Goal: Task Accomplishment & Management: Manage account settings

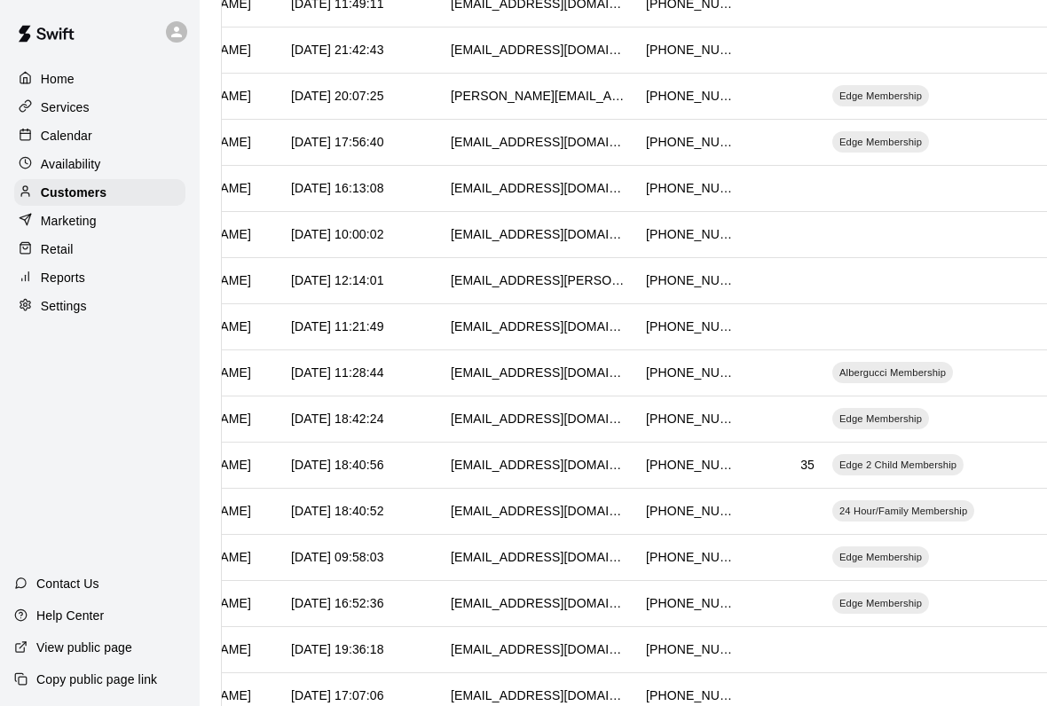
scroll to position [0, 162]
click at [904, 364] on div "Albergucci Membership" at bounding box center [891, 372] width 121 height 21
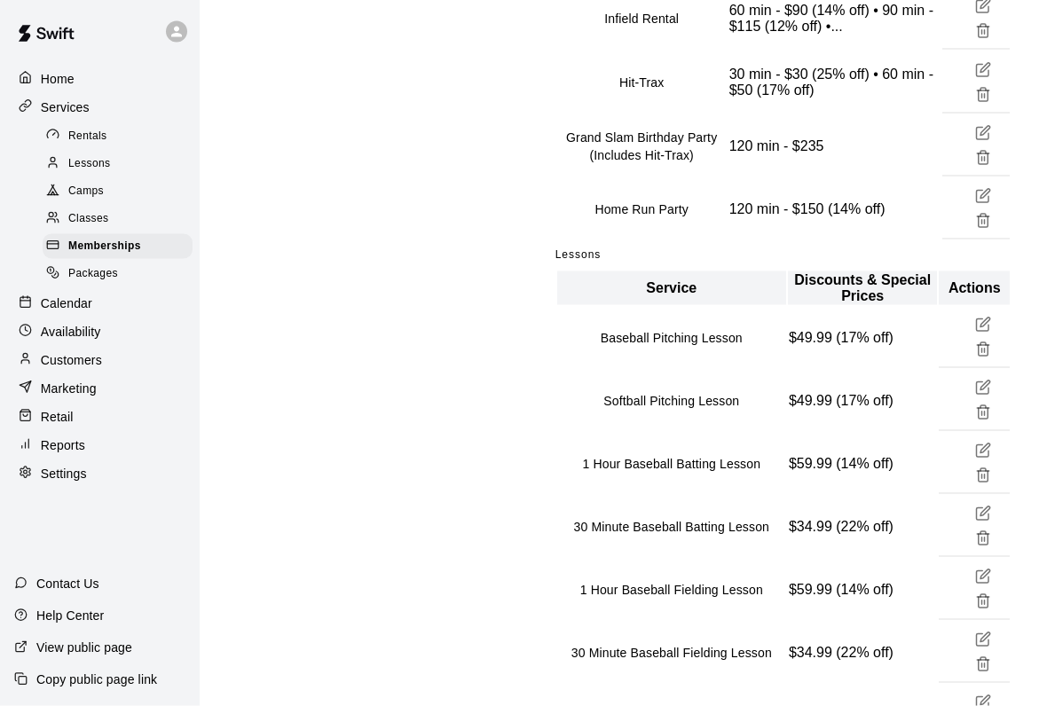
scroll to position [822, 0]
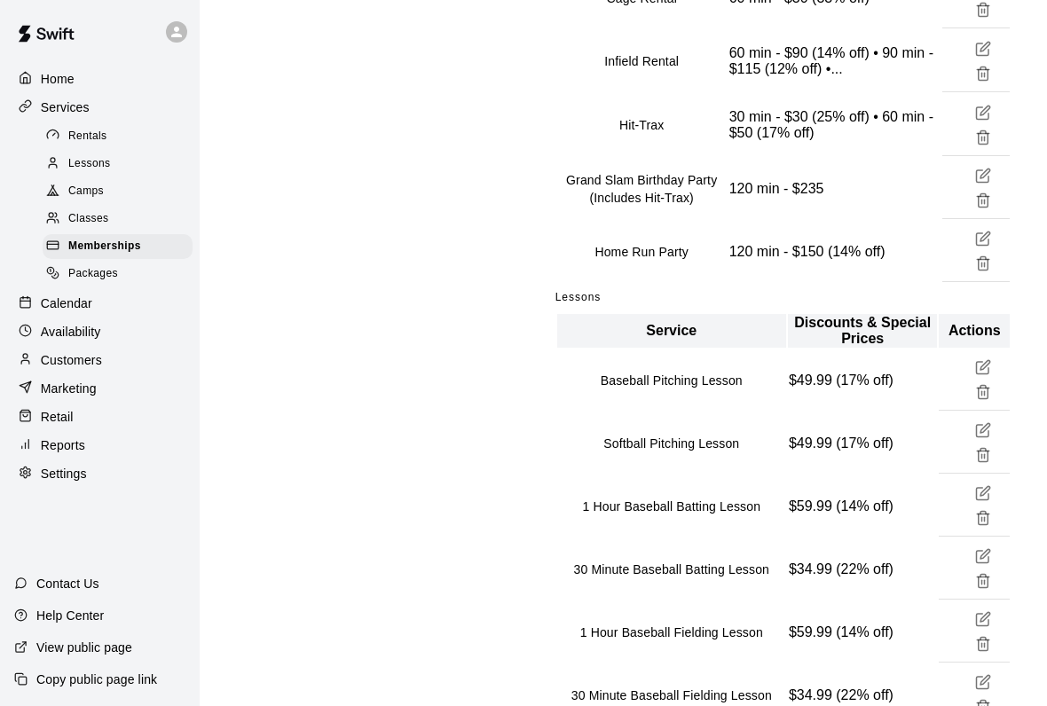
click at [73, 185] on span "Camps" at bounding box center [85, 192] width 35 height 18
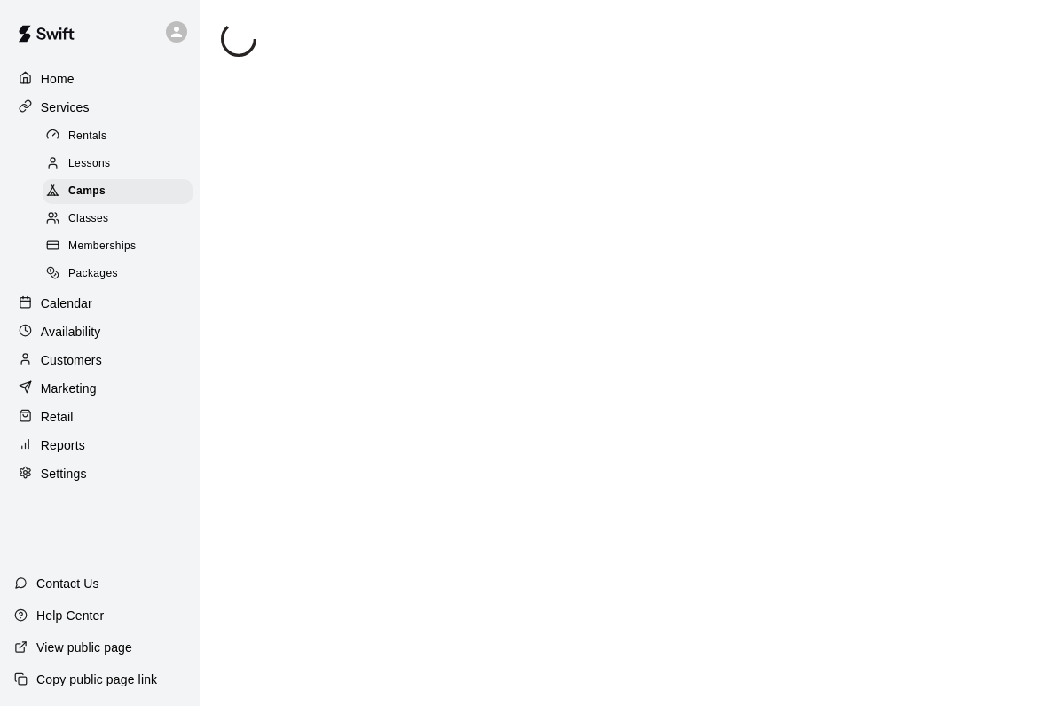
click at [66, 156] on div at bounding box center [57, 164] width 22 height 17
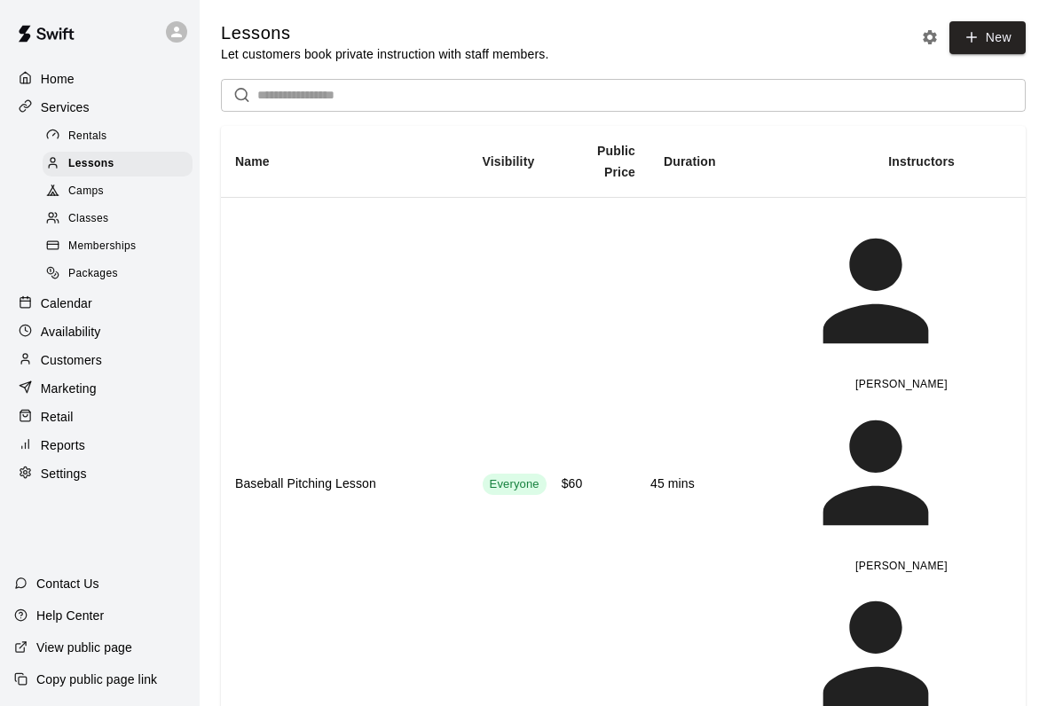
click at [70, 135] on span "Rentals" at bounding box center [87, 137] width 39 height 18
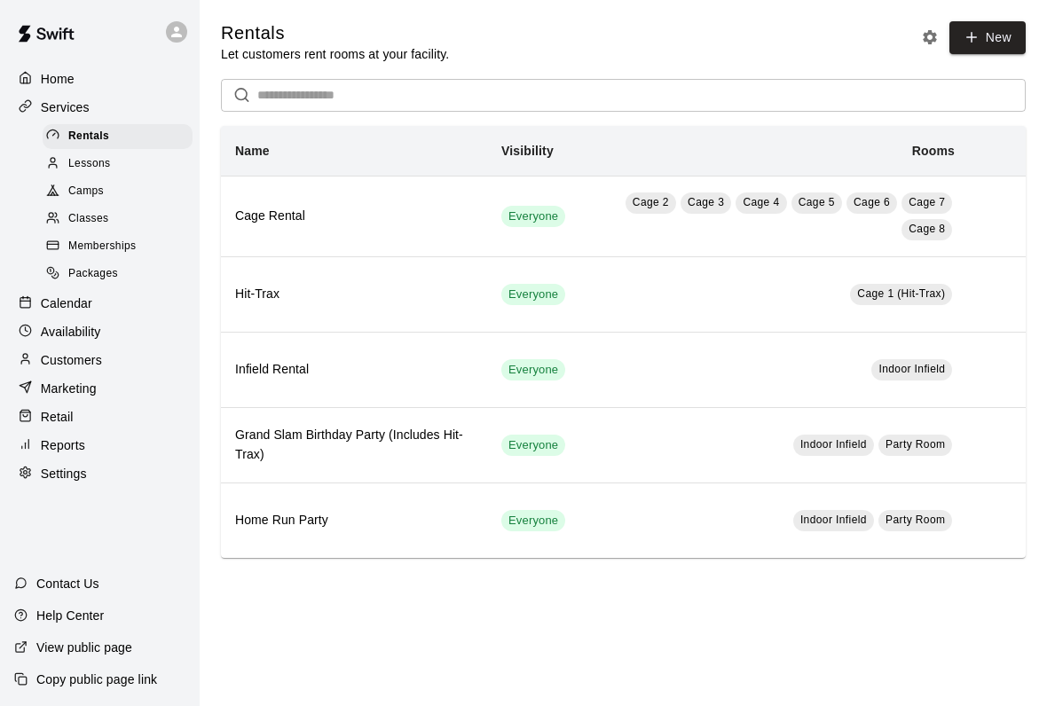
click at [61, 294] on p "Calendar" at bounding box center [66, 303] width 51 height 18
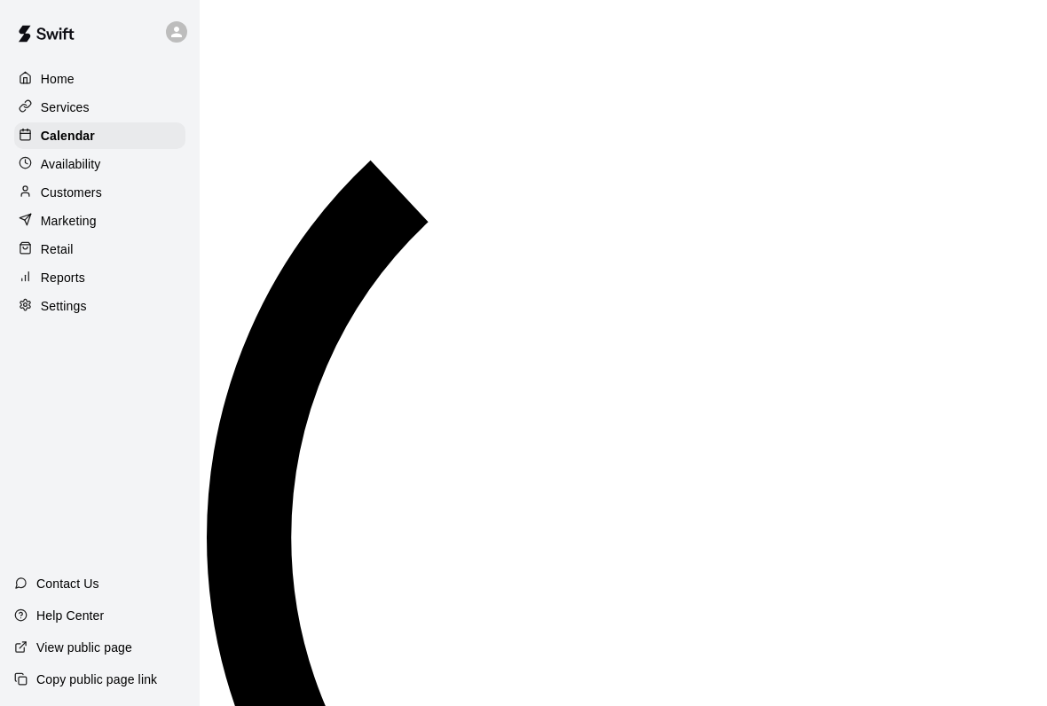
scroll to position [1021, 0]
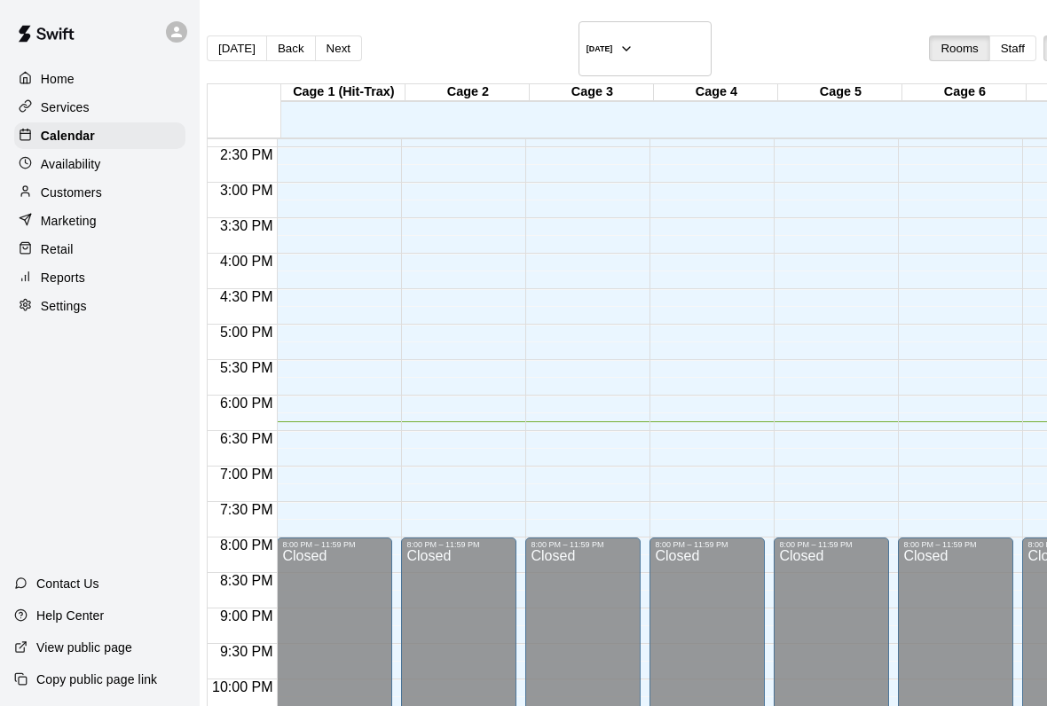
click at [49, 247] on p "Retail" at bounding box center [57, 249] width 33 height 18
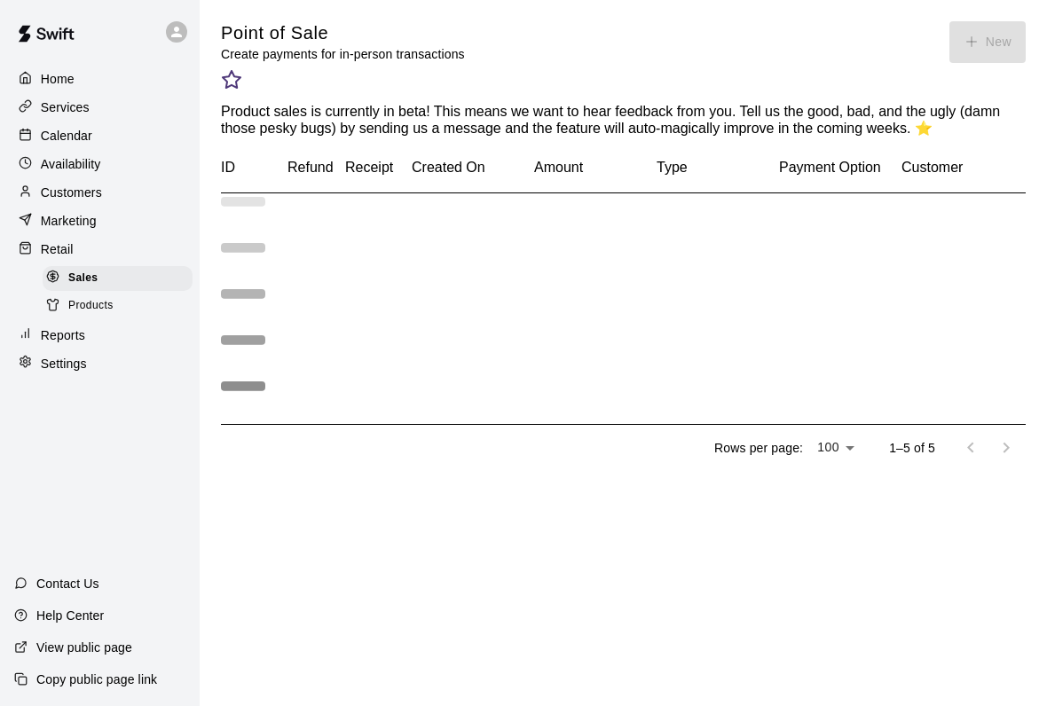
click at [77, 307] on span "Products" at bounding box center [90, 306] width 45 height 18
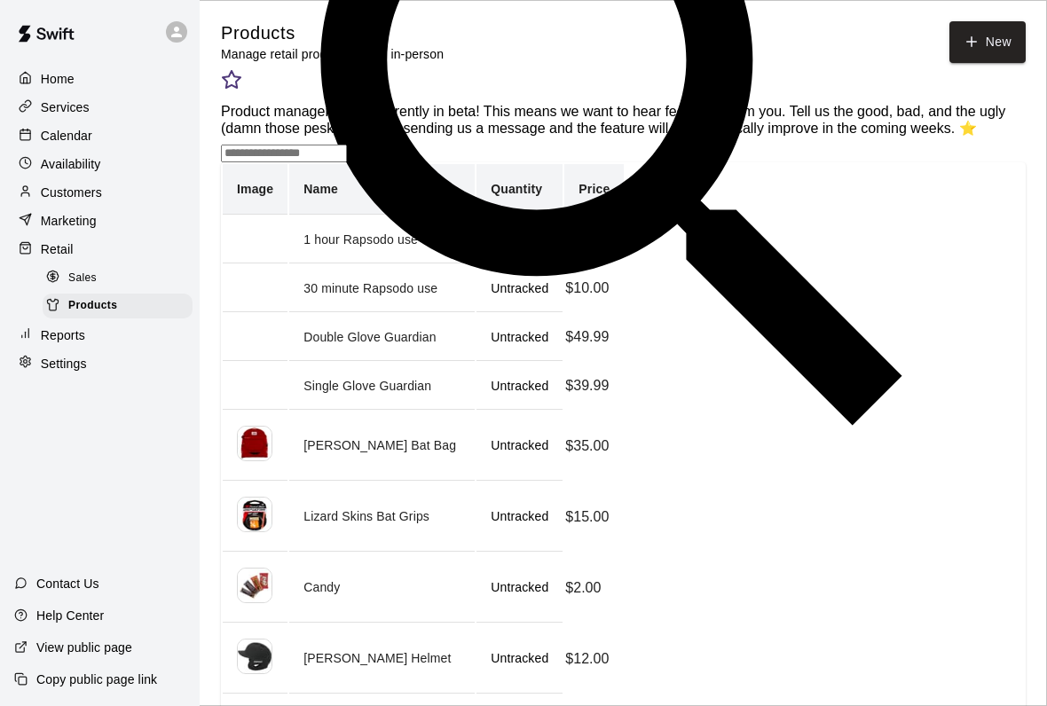
click at [70, 271] on span "Sales" at bounding box center [82, 279] width 28 height 18
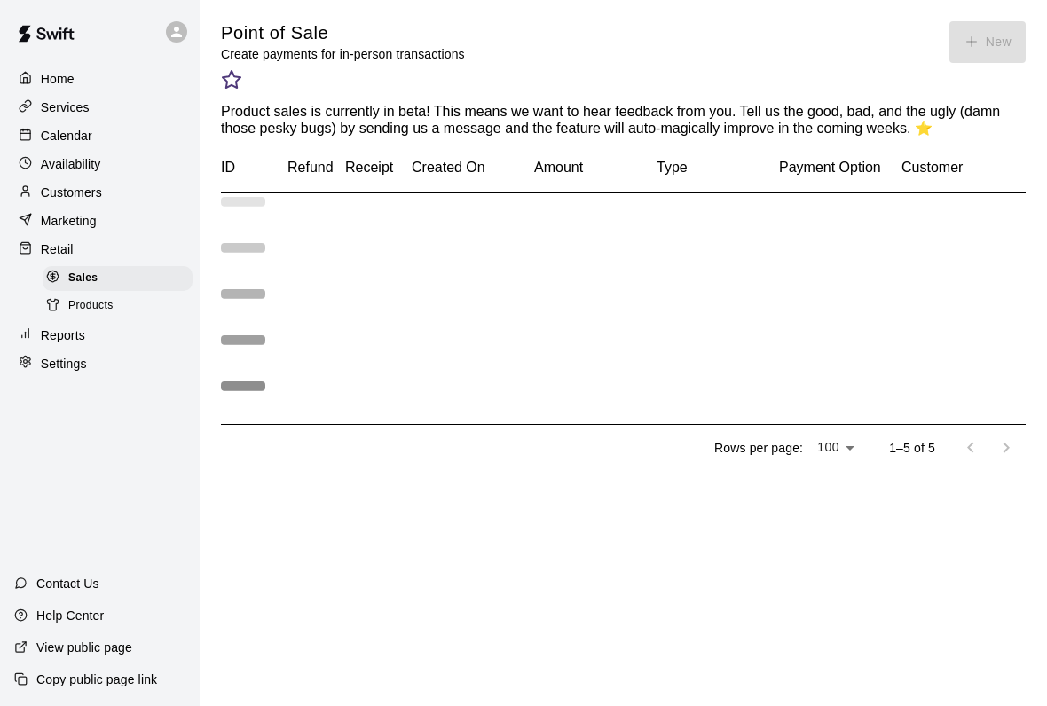
click at [62, 196] on p "Customers" at bounding box center [71, 193] width 61 height 18
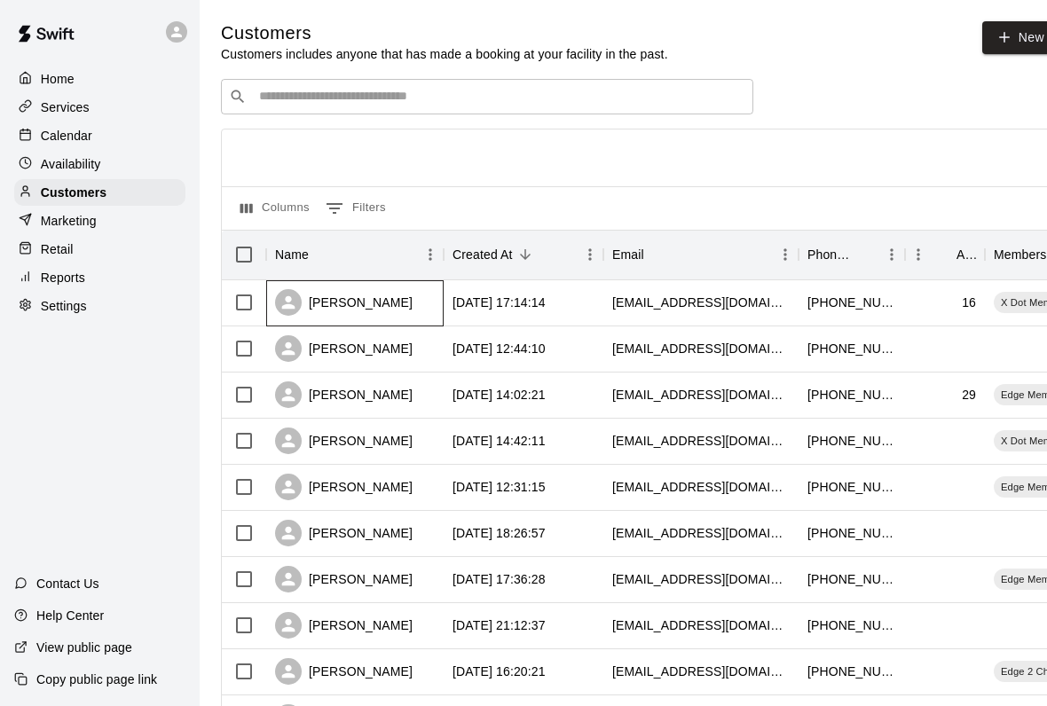
click at [352, 288] on div "[PERSON_NAME]" at bounding box center [354, 303] width 177 height 46
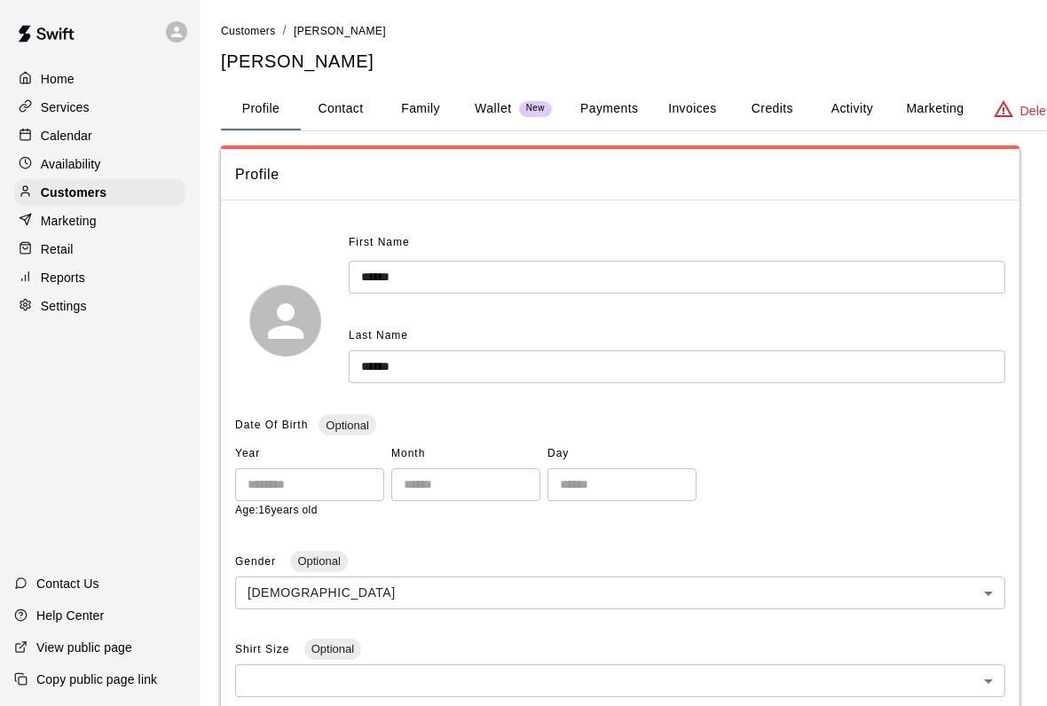
click at [491, 121] on button "Wallet New" at bounding box center [513, 109] width 106 height 43
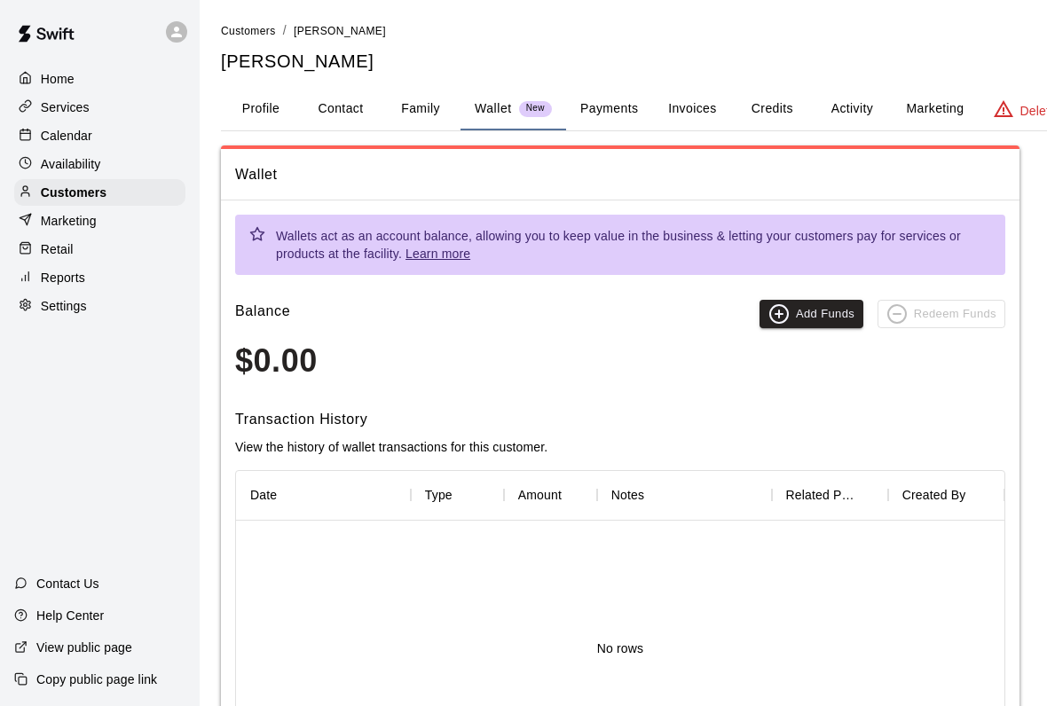
click at [743, 112] on button "Credits" at bounding box center [772, 109] width 80 height 43
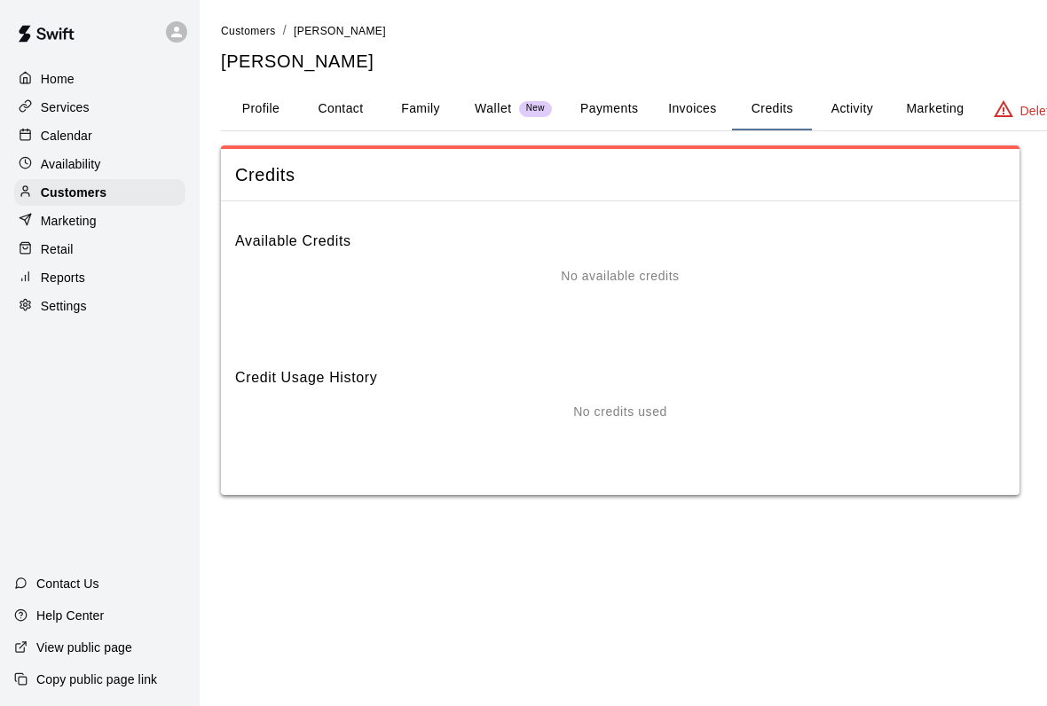
click at [854, 115] on button "Activity" at bounding box center [852, 109] width 80 height 43
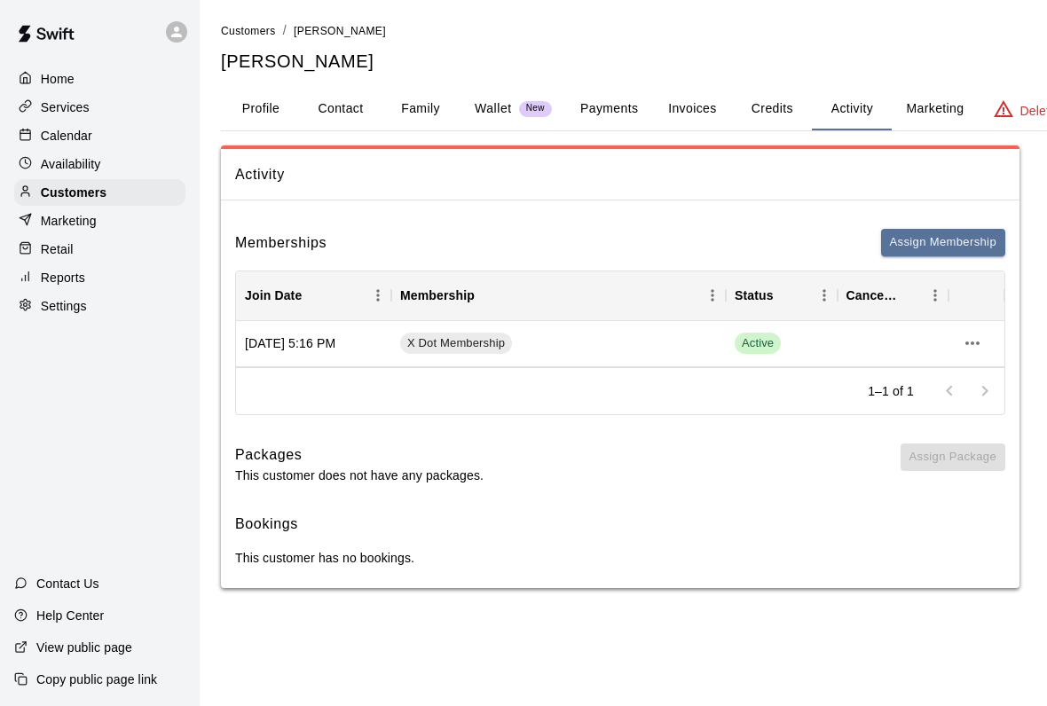
click at [43, 75] on p "Home" at bounding box center [58, 79] width 34 height 18
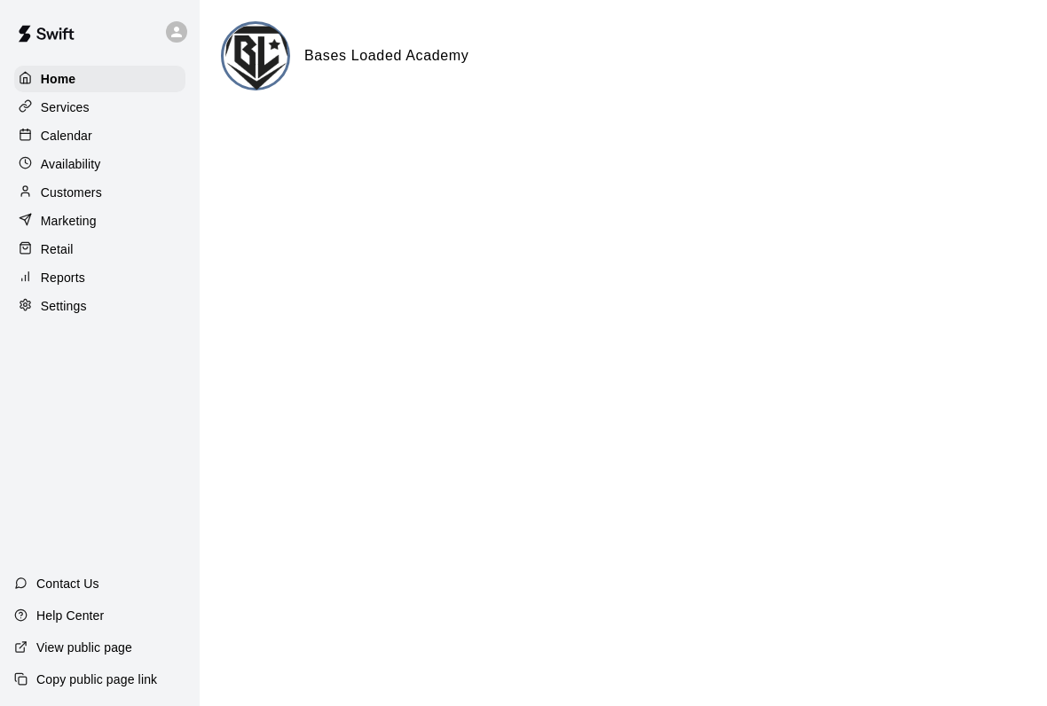
click at [38, 90] on div "Home" at bounding box center [99, 79] width 171 height 27
click at [63, 110] on p "Services" at bounding box center [65, 107] width 49 height 18
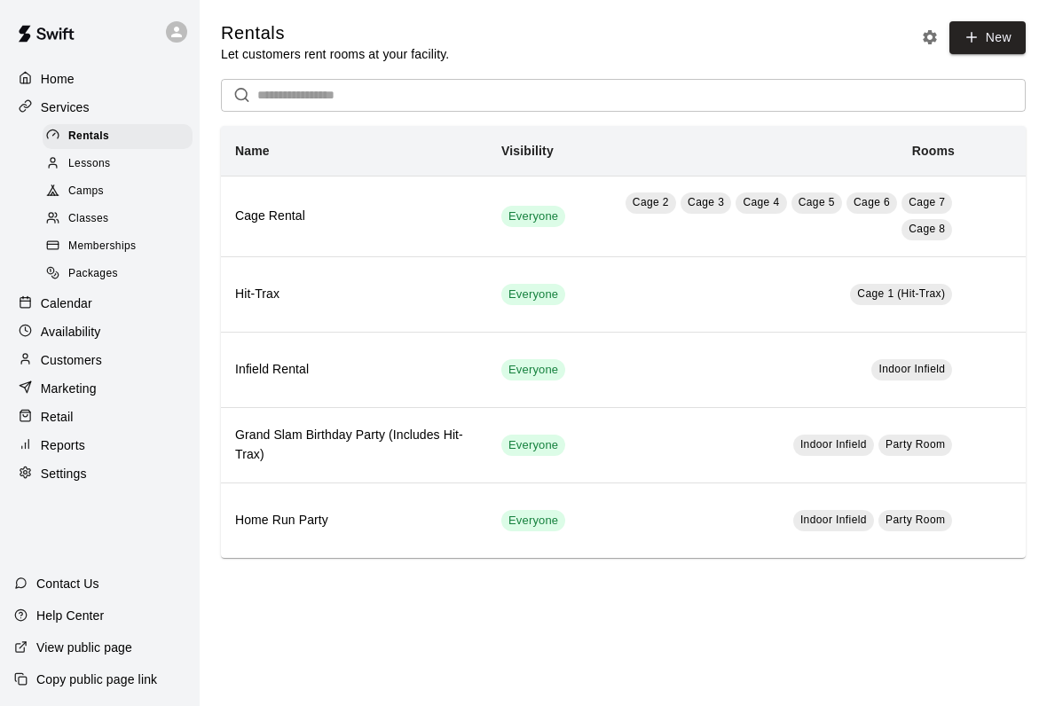
click at [88, 247] on span "Memberships" at bounding box center [101, 247] width 67 height 18
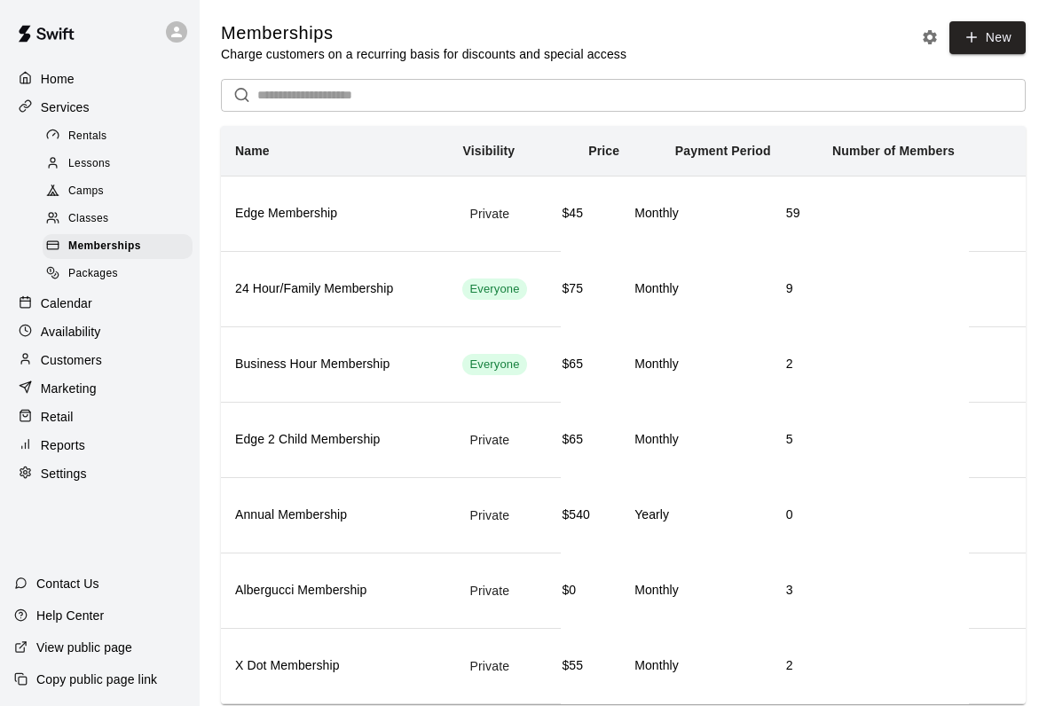
click at [984, 52] on link "New" at bounding box center [987, 37] width 76 height 33
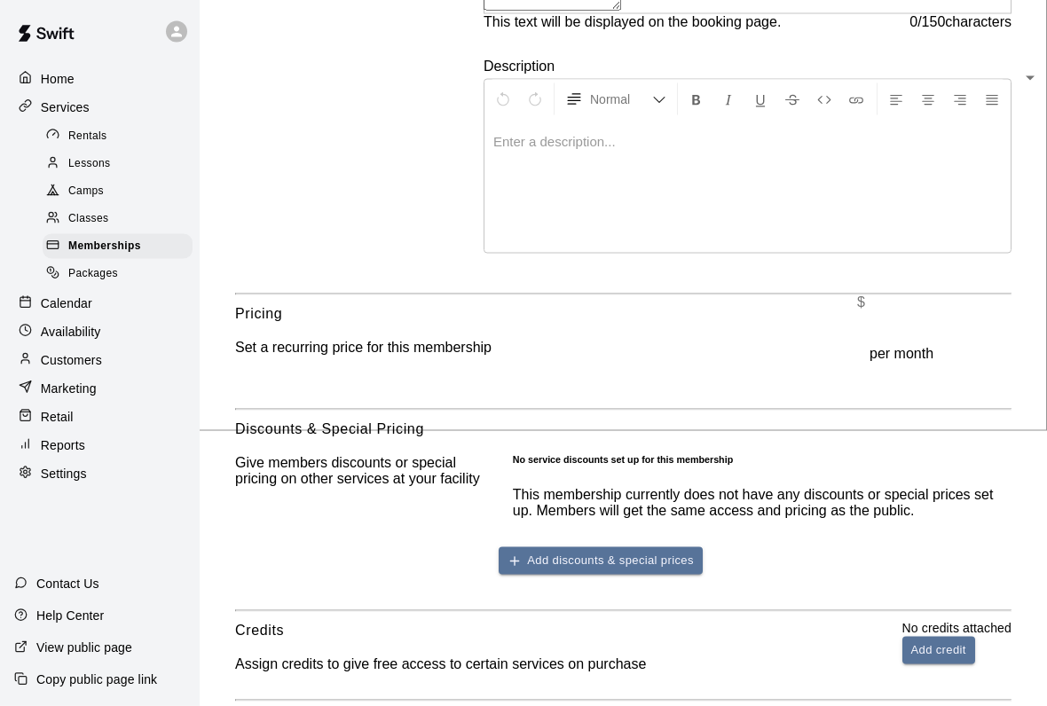
scroll to position [487, 0]
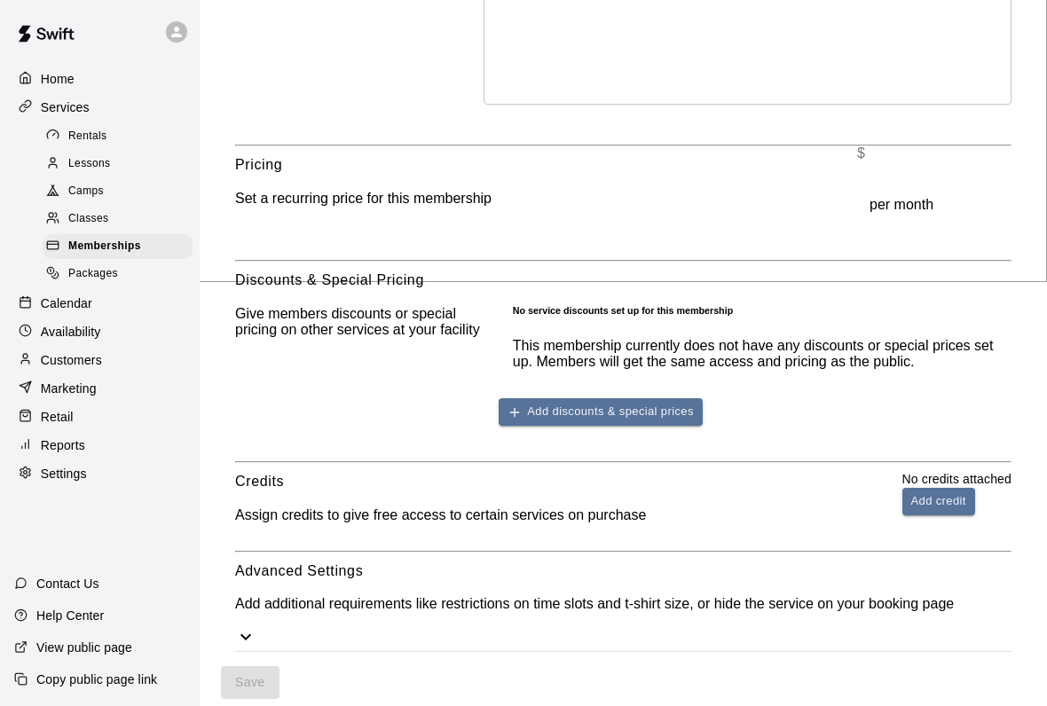
click at [43, 389] on p "Marketing" at bounding box center [69, 389] width 56 height 18
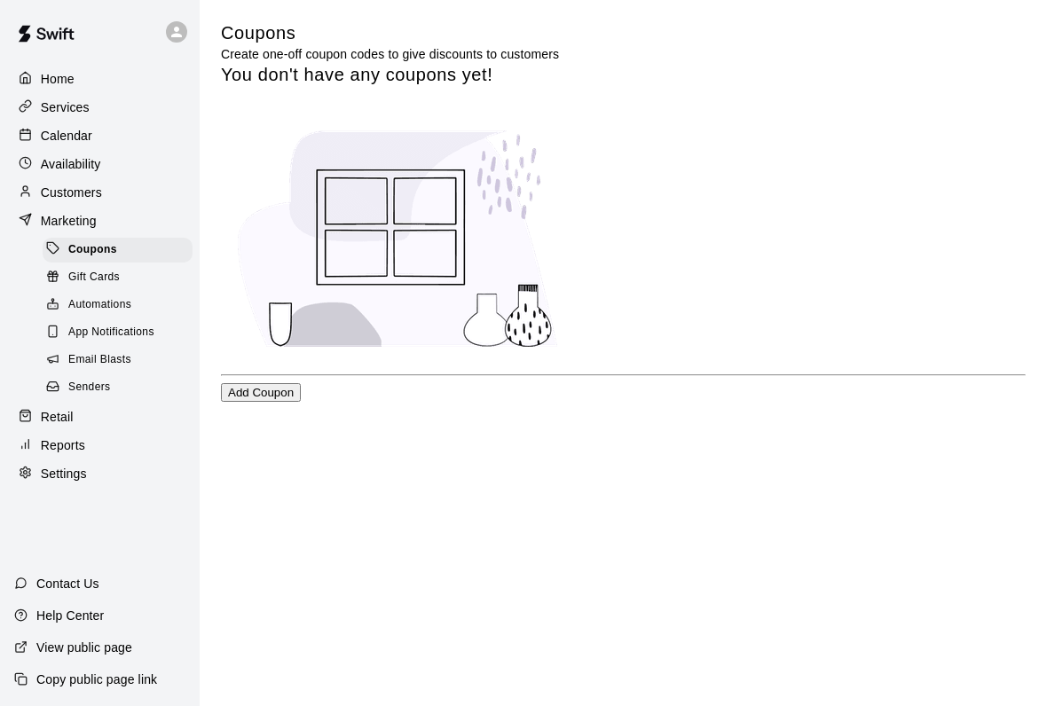
click at [66, 413] on p "Retail" at bounding box center [57, 417] width 33 height 18
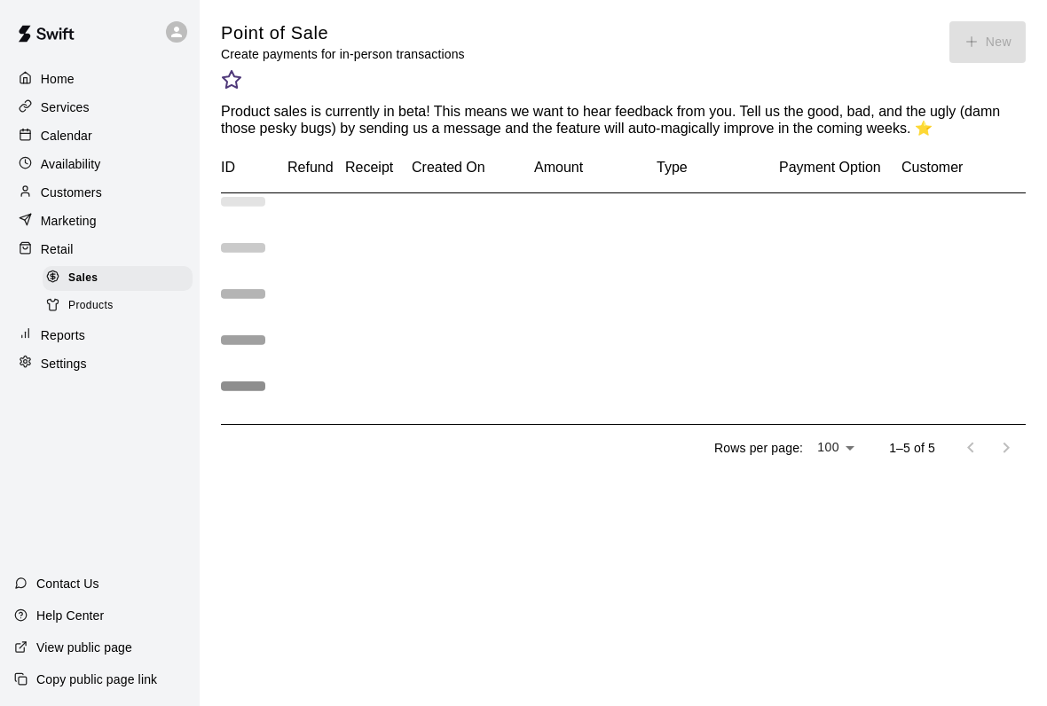
click at [77, 306] on span "Products" at bounding box center [90, 306] width 45 height 18
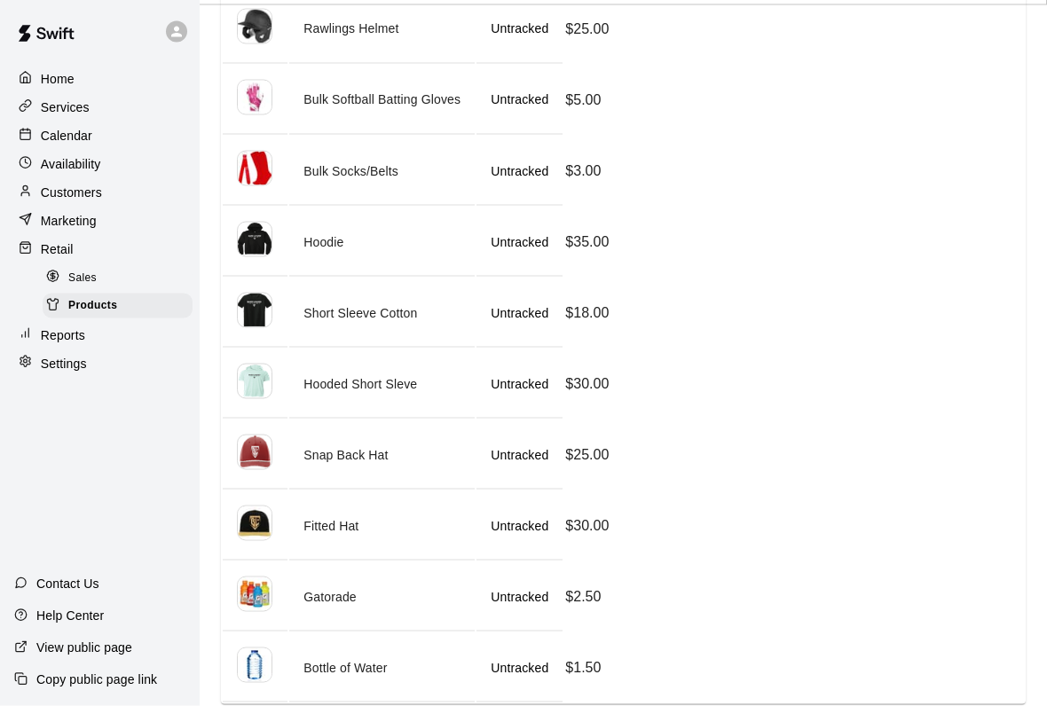
scroll to position [773, 0]
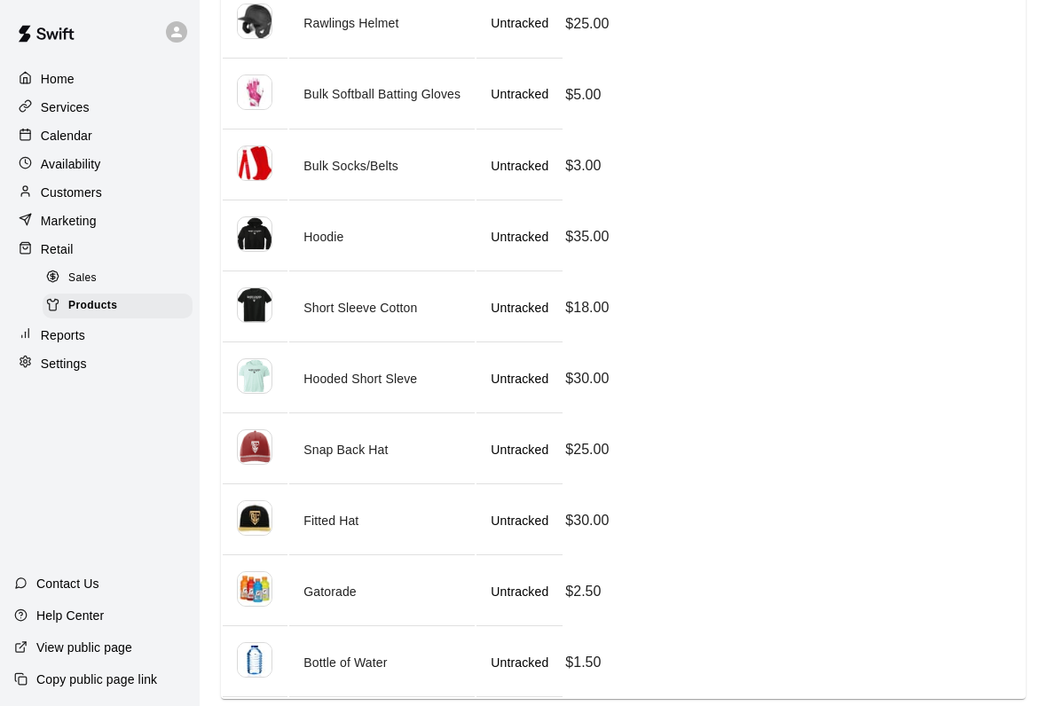
click at [75, 334] on p "Reports" at bounding box center [63, 335] width 44 height 18
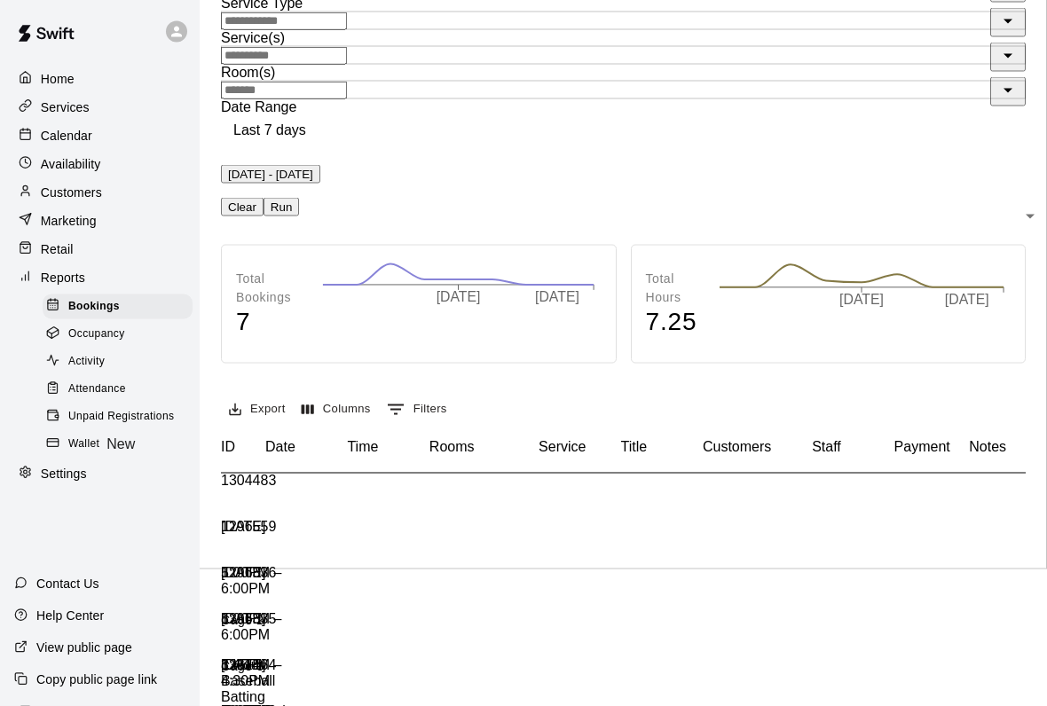
scroll to position [144, 0]
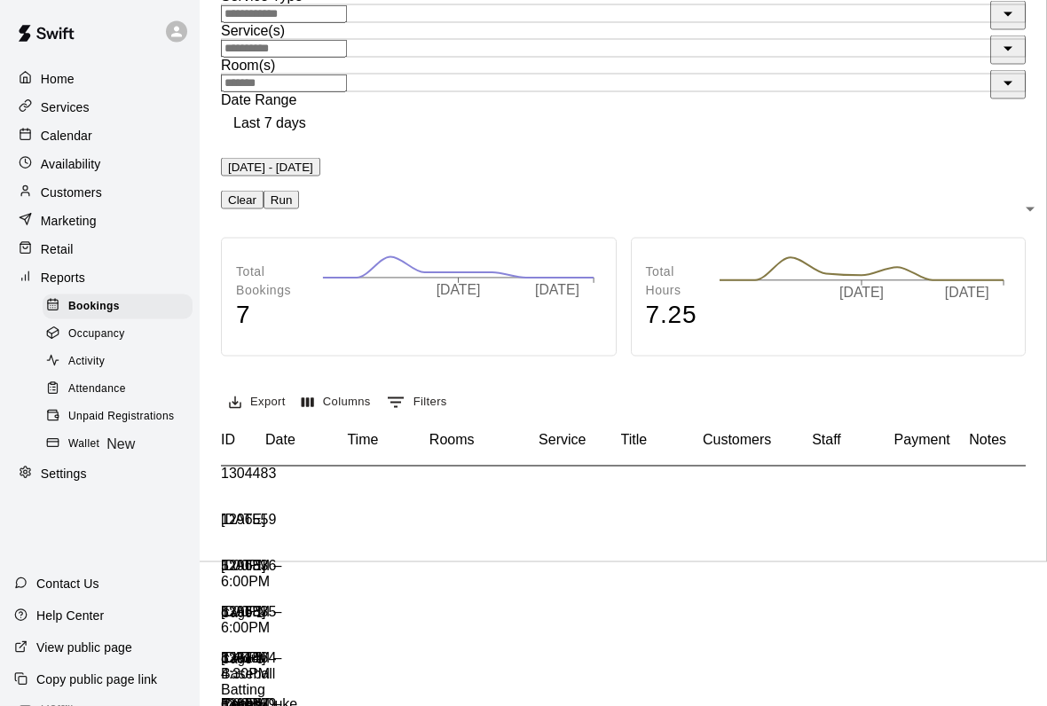
click at [62, 155] on p "Availability" at bounding box center [71, 164] width 60 height 18
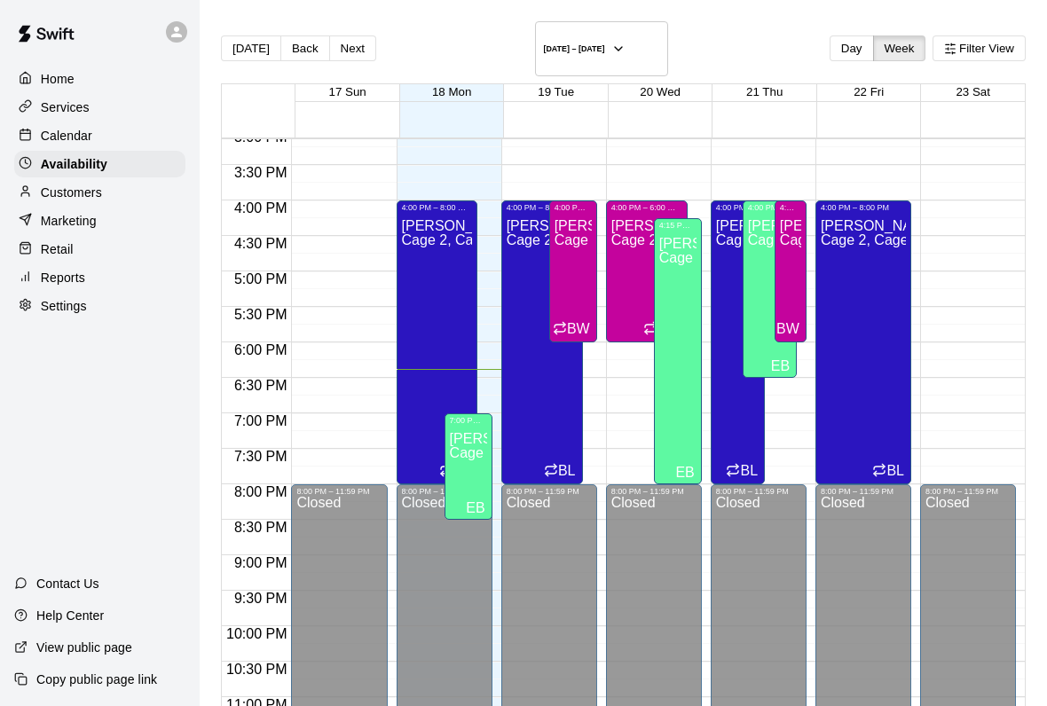
click at [674, 408] on div "[PERSON_NAME] Cage 2, Cage 3, Cage 4, Cage 5, Cage 6, Cage 7, Cage 8" at bounding box center [677, 583] width 37 height 706
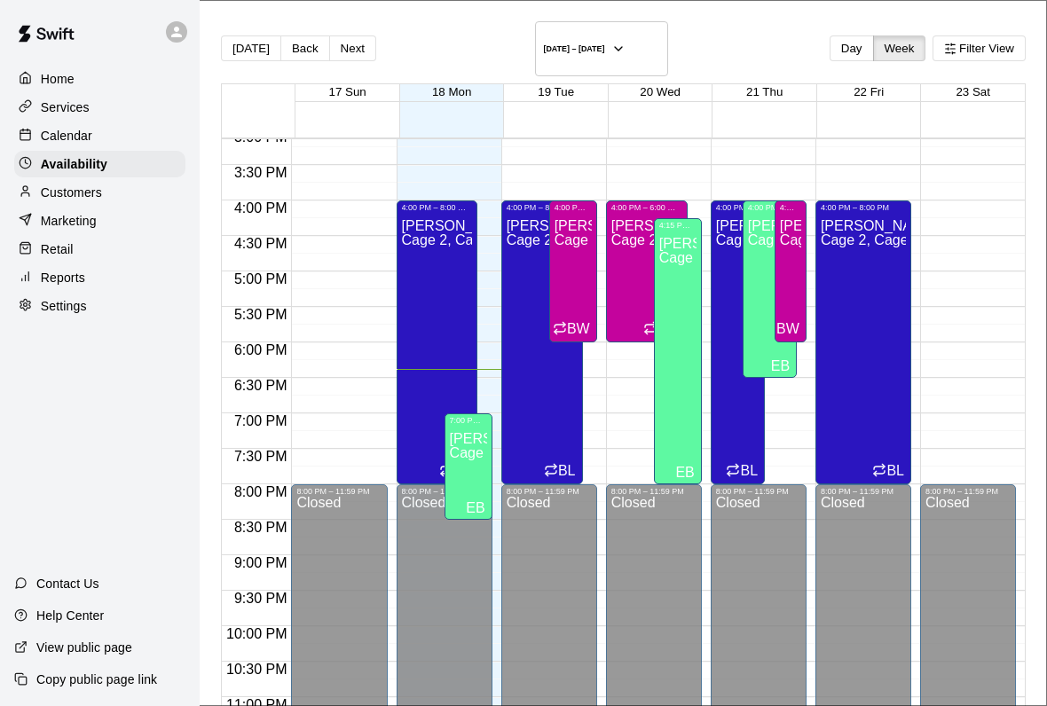
scroll to position [20, 0]
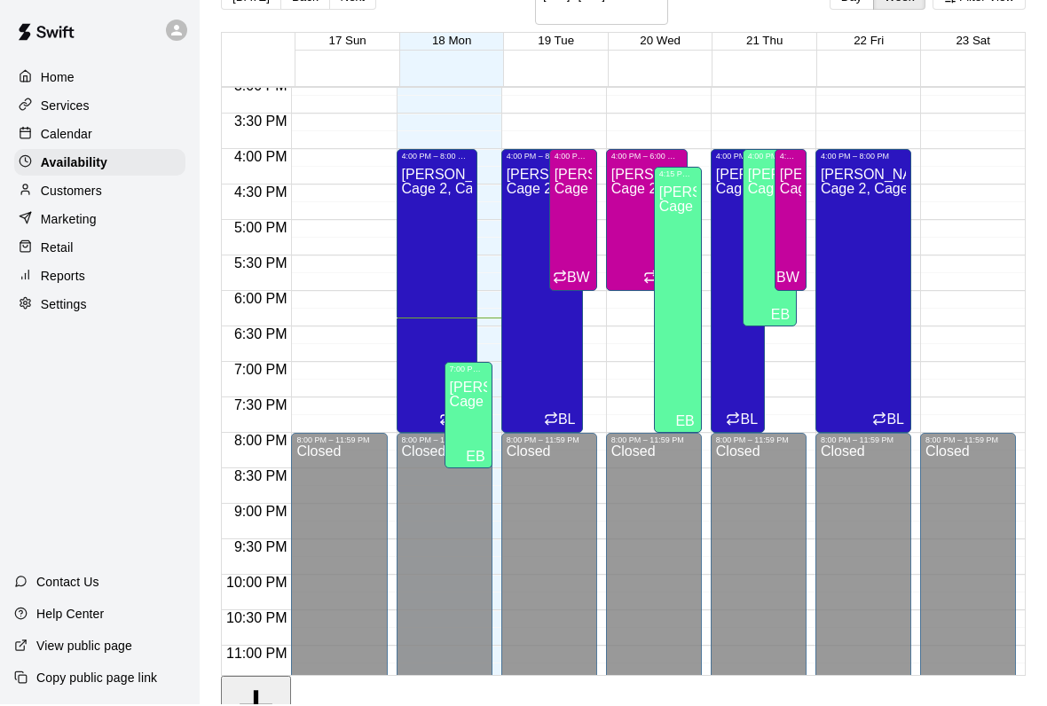
scroll to position [0, 0]
